Goal: Task Accomplishment & Management: Use online tool/utility

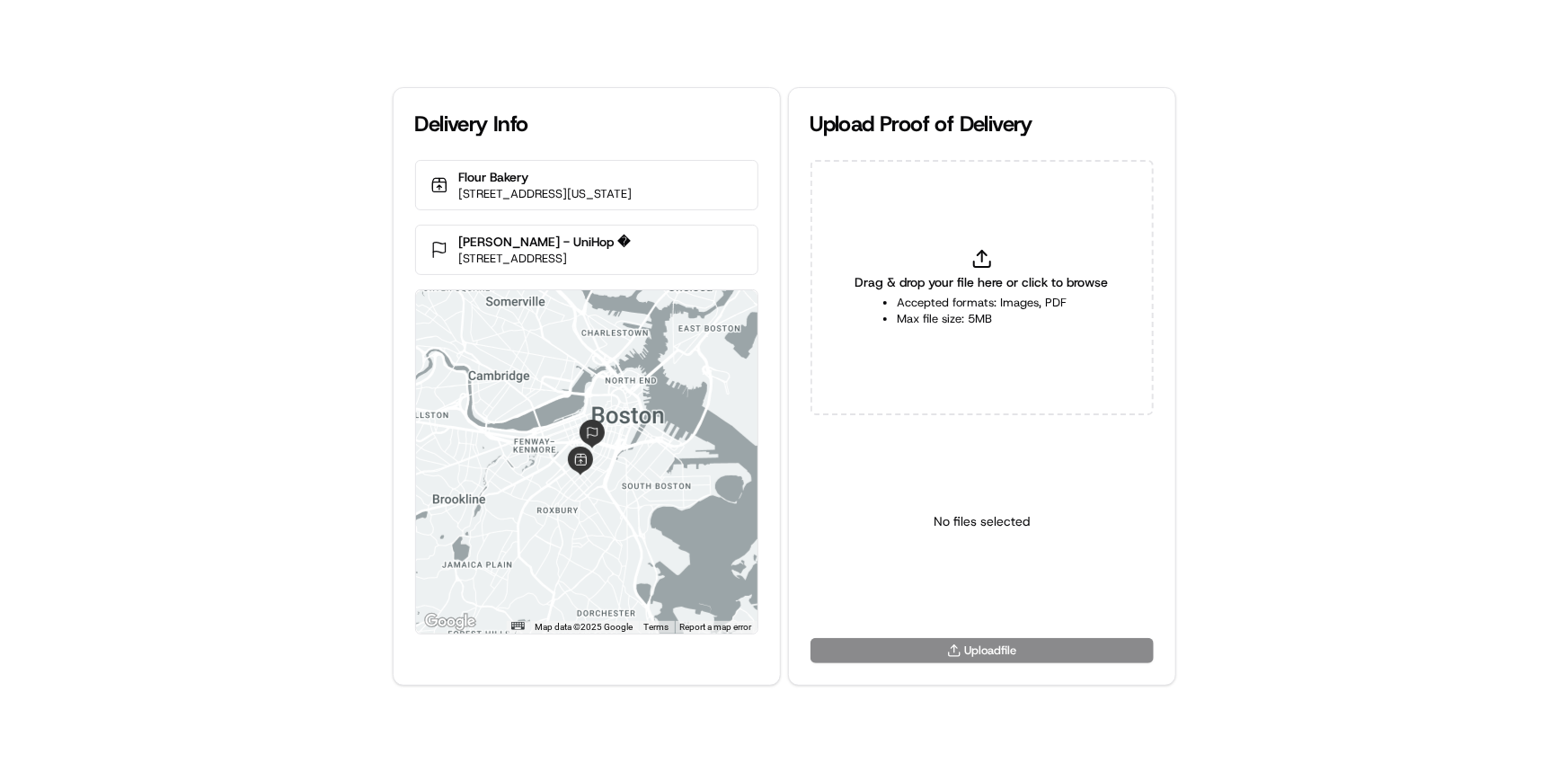
click at [0, 458] on div "Delivery Info Flour Bakery [STREET_ADDRESS][US_STATE] [PERSON_NAME] - UniHop � …" at bounding box center [784, 386] width 1568 height 772
click at [950, 267] on div "Drag & drop your file here or click to browse Accepted formats: Images, PDF Max…" at bounding box center [982, 287] width 344 height 255
type input "C:\fakepath\HandedToCustomer (1).png"
click at [1006, 577] on html "Delivery Info Flour Bakery [STREET_ADDRESS][US_STATE] [PERSON_NAME] - UniHop � …" at bounding box center [784, 386] width 1568 height 772
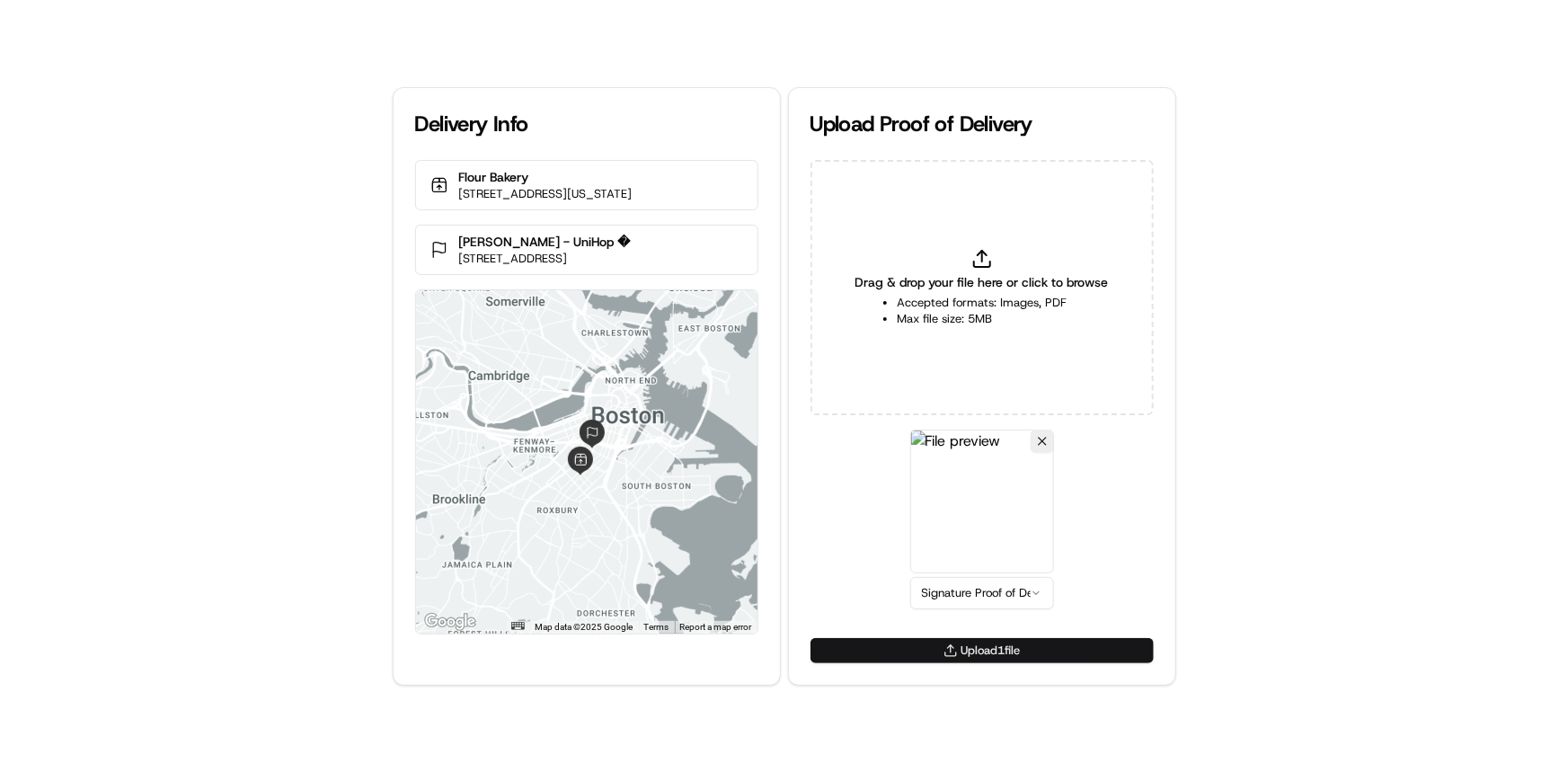
click at [1045, 654] on button "Upload 1 file" at bounding box center [982, 651] width 344 height 26
